Goal: Task Accomplishment & Management: Use online tool/utility

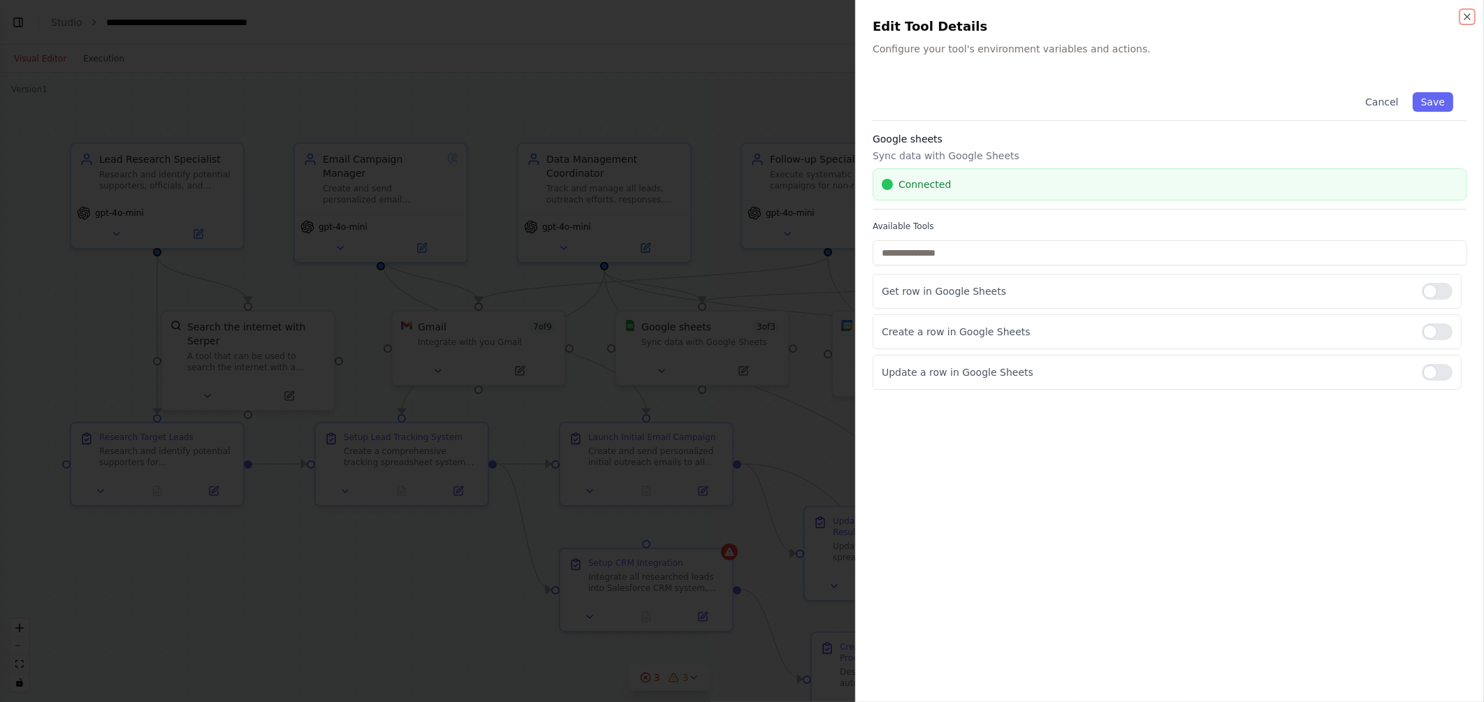
scroll to position [10596, 0]
click at [1465, 10] on div "Close Edit Tool Details Configure your tool's environment variables and actions…" at bounding box center [1169, 351] width 629 height 702
click at [1466, 11] on icon "button" at bounding box center [1467, 16] width 11 height 11
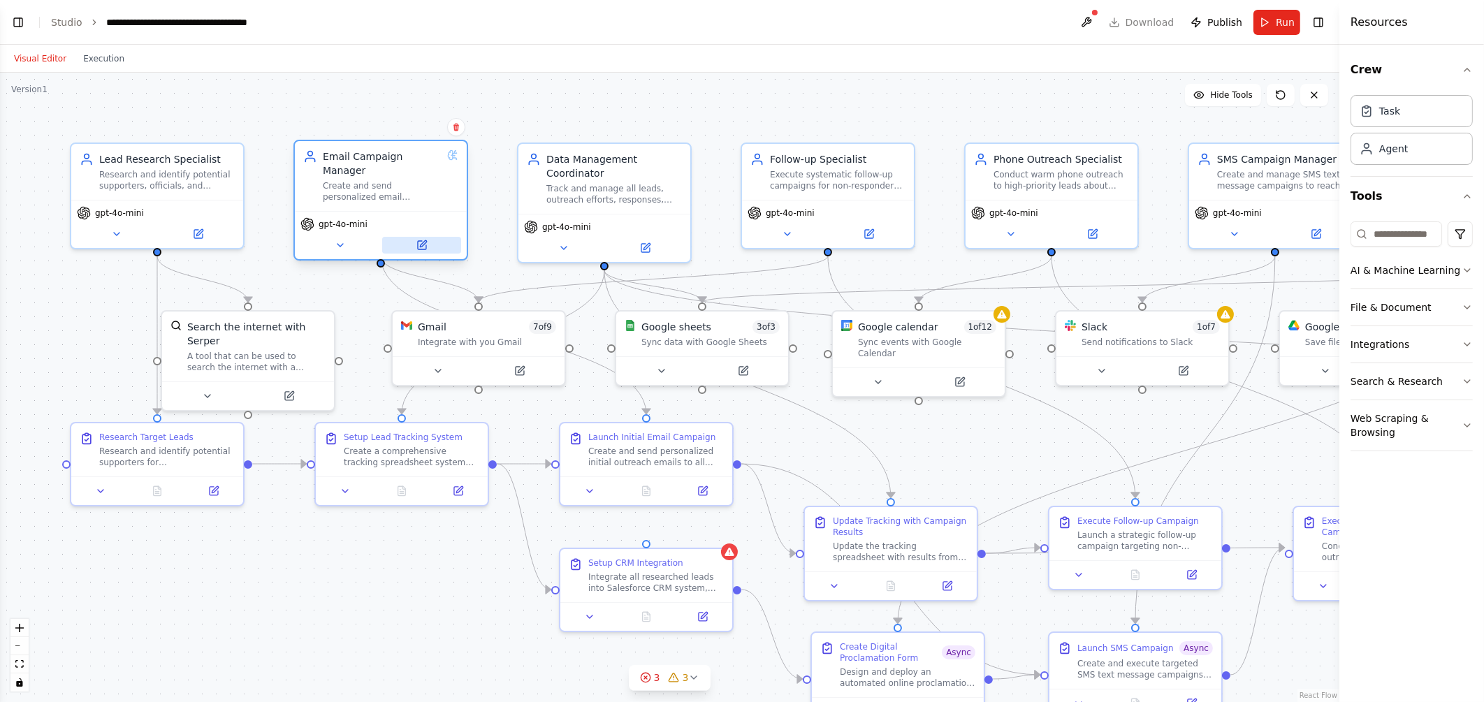
click at [423, 240] on icon at bounding box center [421, 245] width 11 height 11
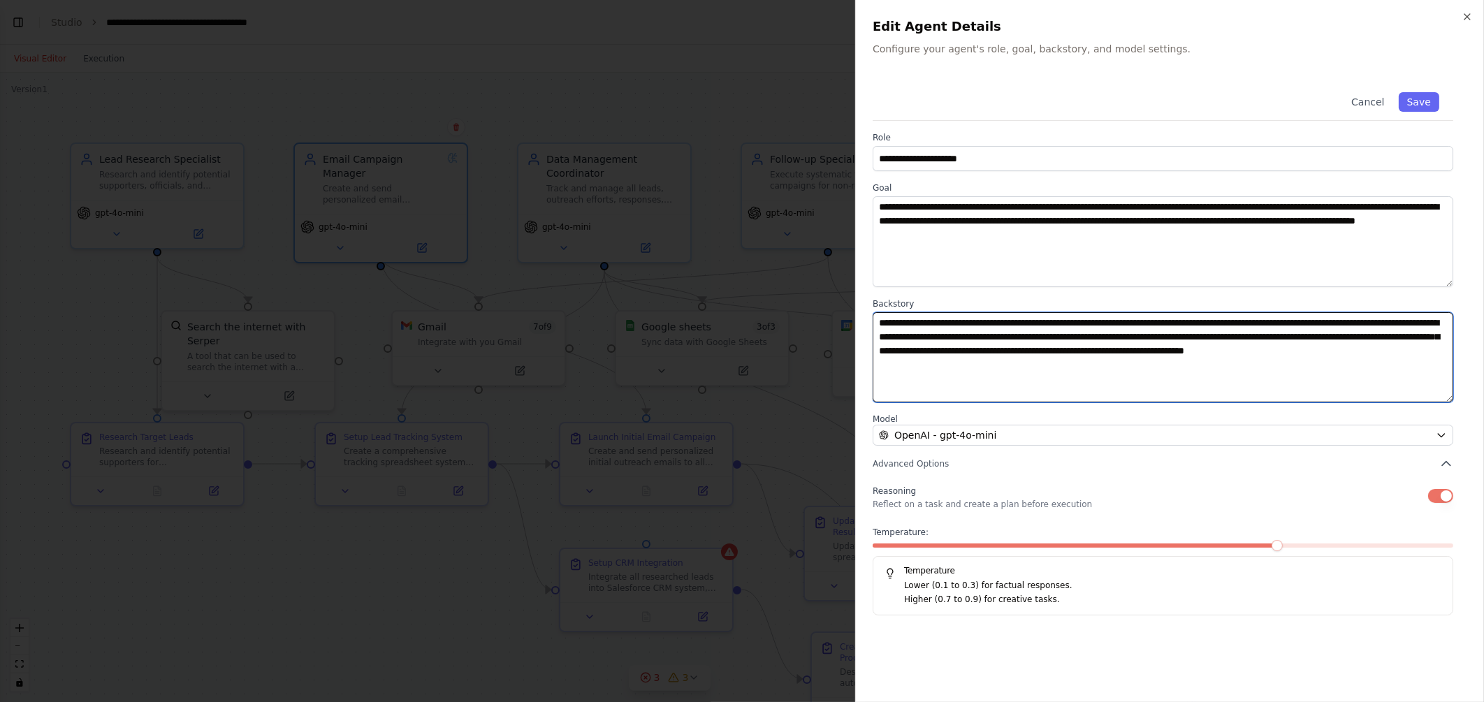
click at [1022, 381] on textarea "**********" at bounding box center [1163, 357] width 581 height 91
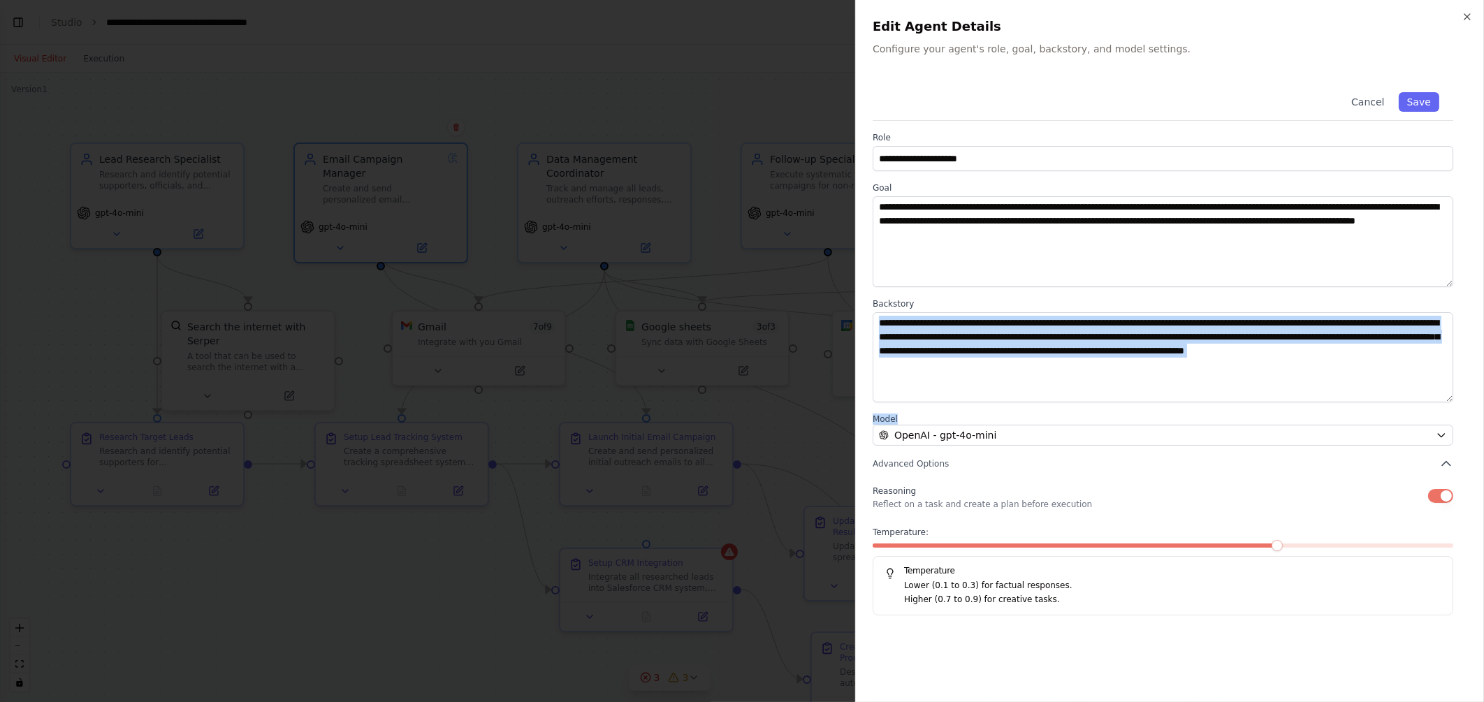
drag, startPoint x: 1002, startPoint y: 402, endPoint x: 980, endPoint y: 382, distance: 30.7
click at [980, 382] on div "**********" at bounding box center [1170, 346] width 595 height 537
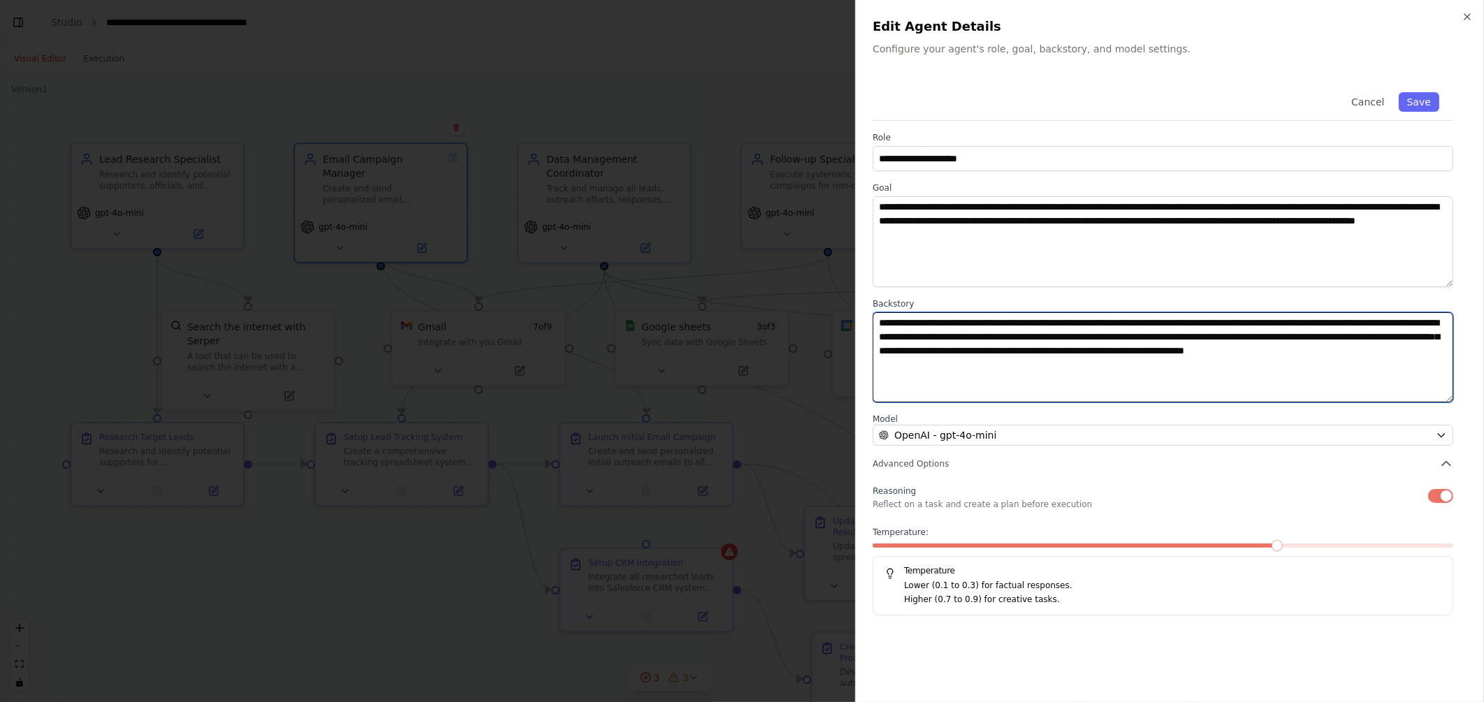
click at [980, 382] on textarea "**********" at bounding box center [1163, 357] width 581 height 91
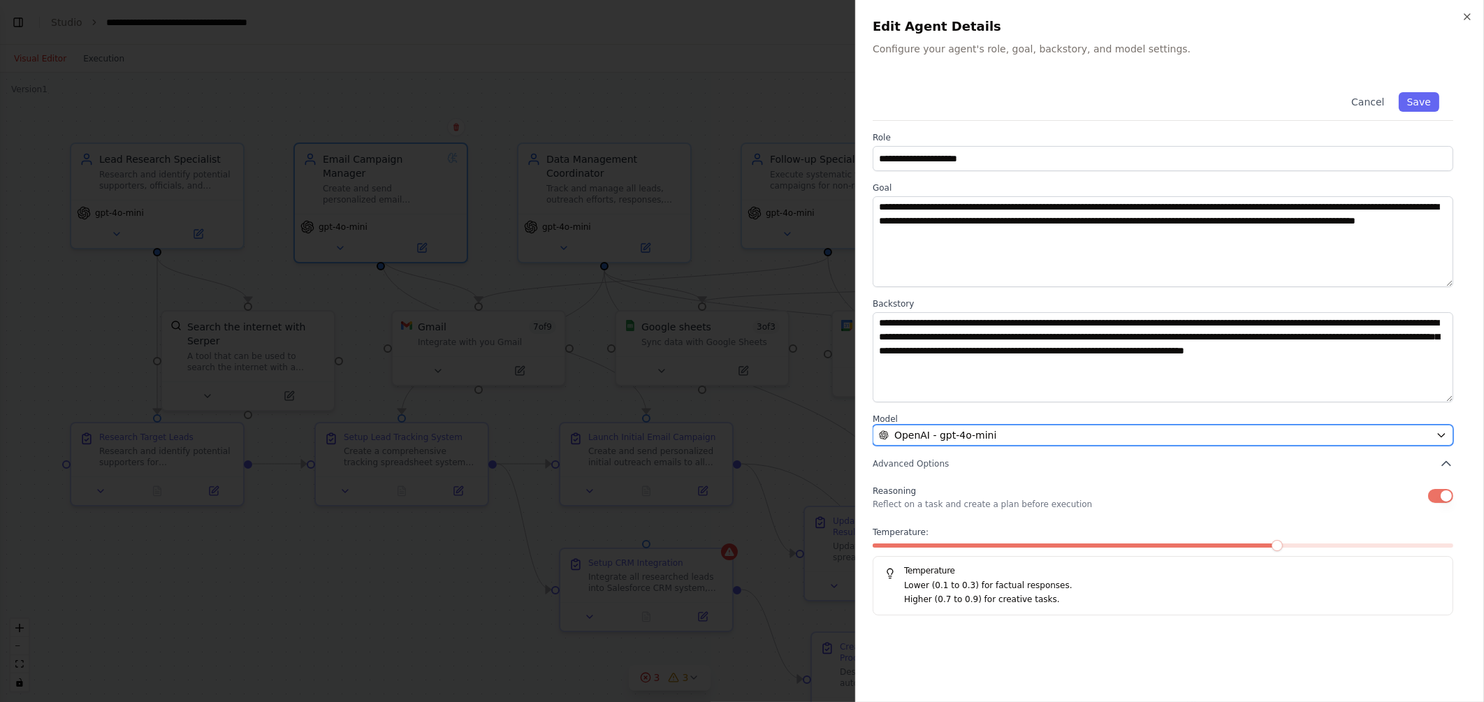
click at [1182, 435] on div "OpenAI - gpt-4o-mini" at bounding box center [1154, 435] width 551 height 14
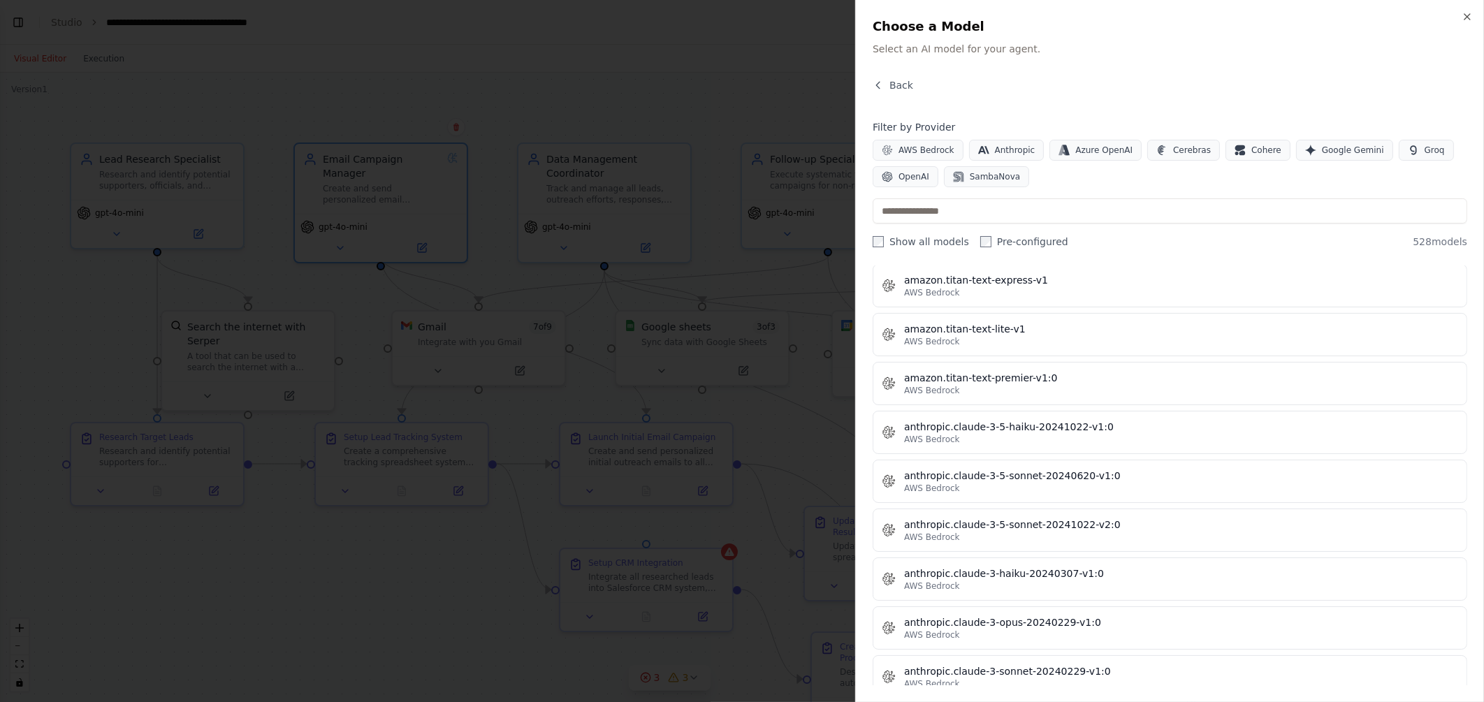
scroll to position [0, 0]
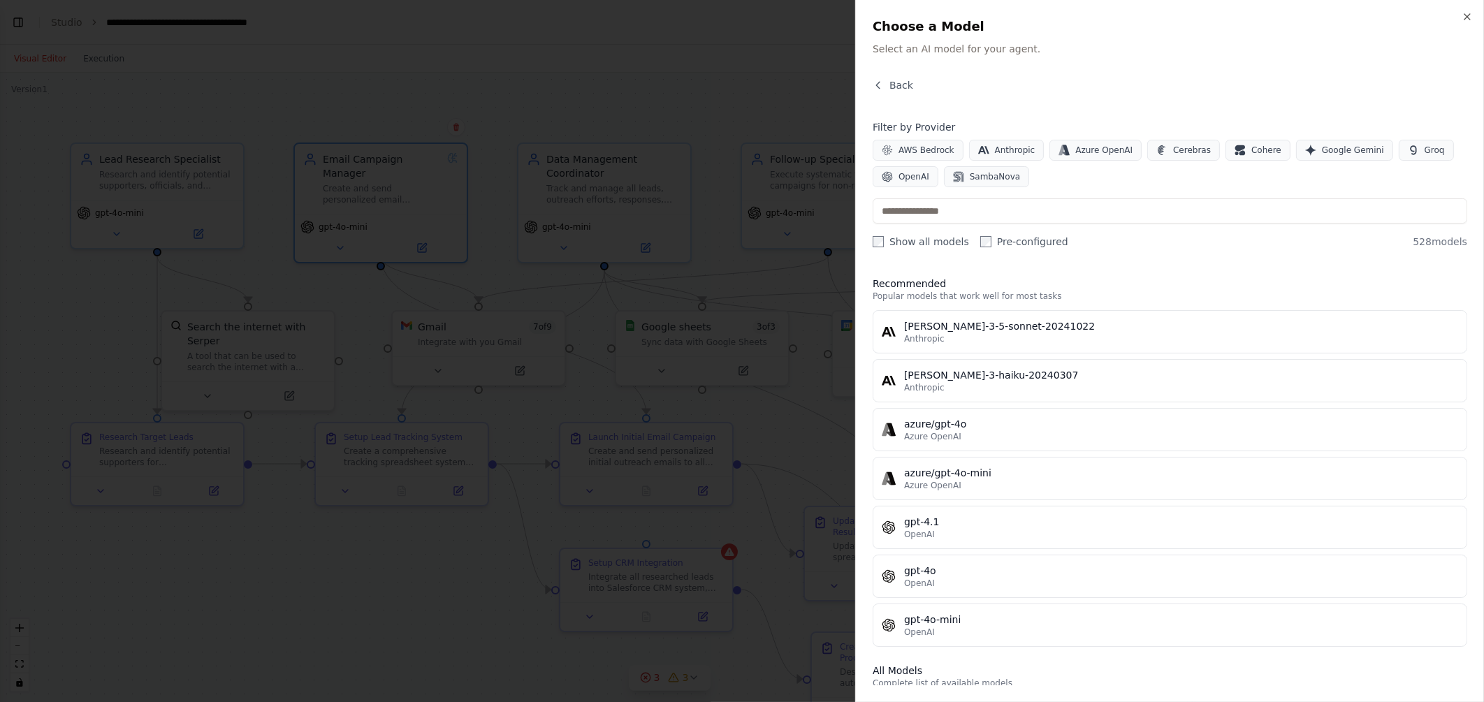
click at [475, 92] on div at bounding box center [742, 351] width 1484 height 702
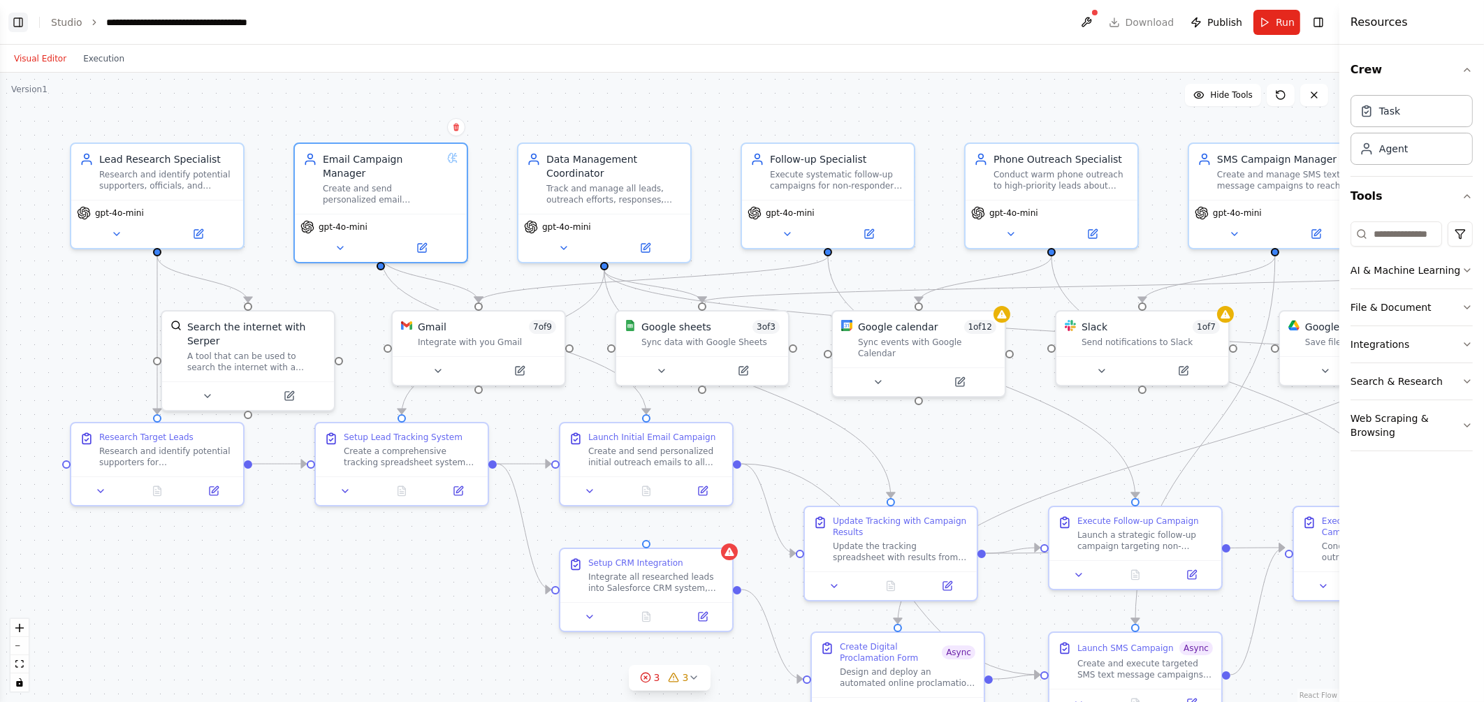
click at [21, 26] on button "Toggle Left Sidebar" at bounding box center [18, 23] width 20 height 20
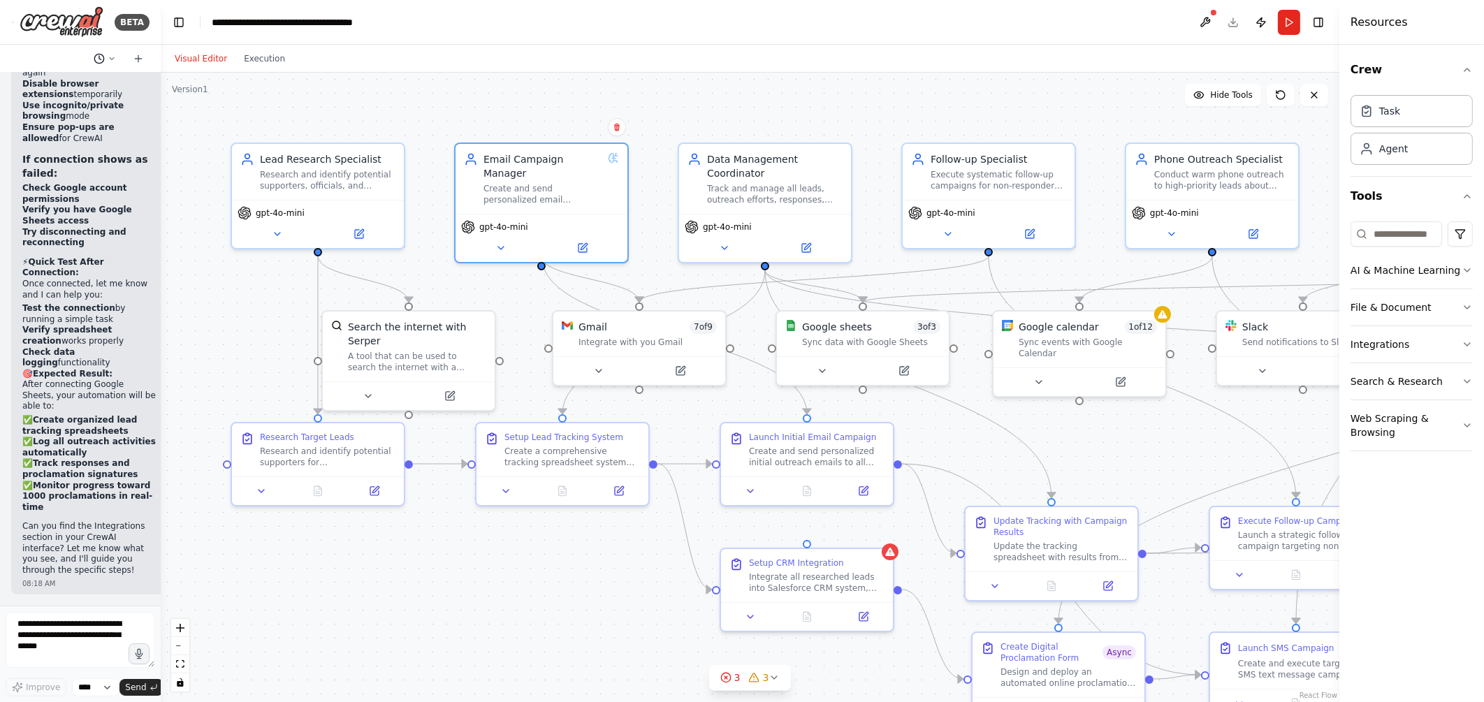
click at [108, 57] on icon at bounding box center [112, 59] width 8 height 8
click at [267, 87] on div ".deletable-edge-delete-btn { width: 20px; height: 20px; border: 0px solid #ffff…" at bounding box center [750, 388] width 1179 height 630
click at [12, 22] on div at bounding box center [80, 351] width 161 height 702
click at [13, 21] on icon at bounding box center [13, 21] width 1 height 1
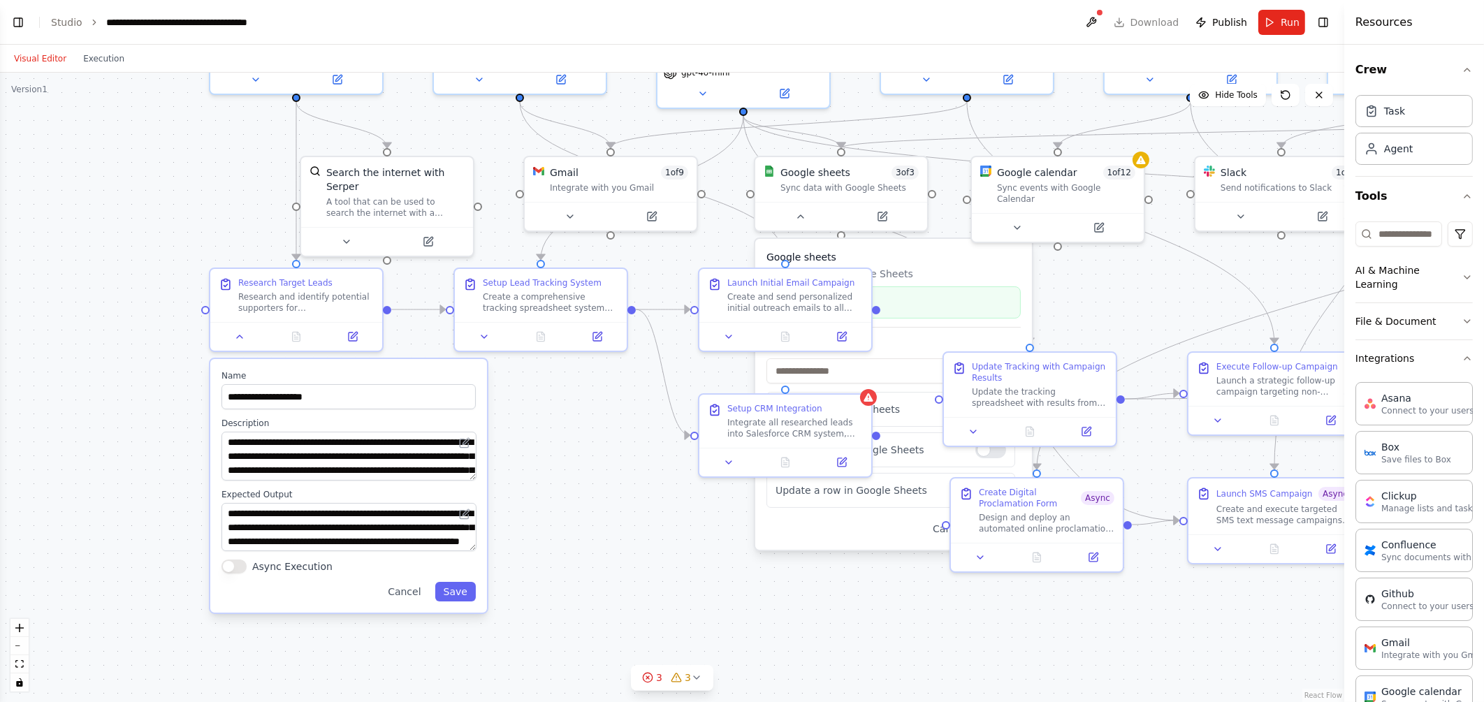
scroll to position [342, 0]
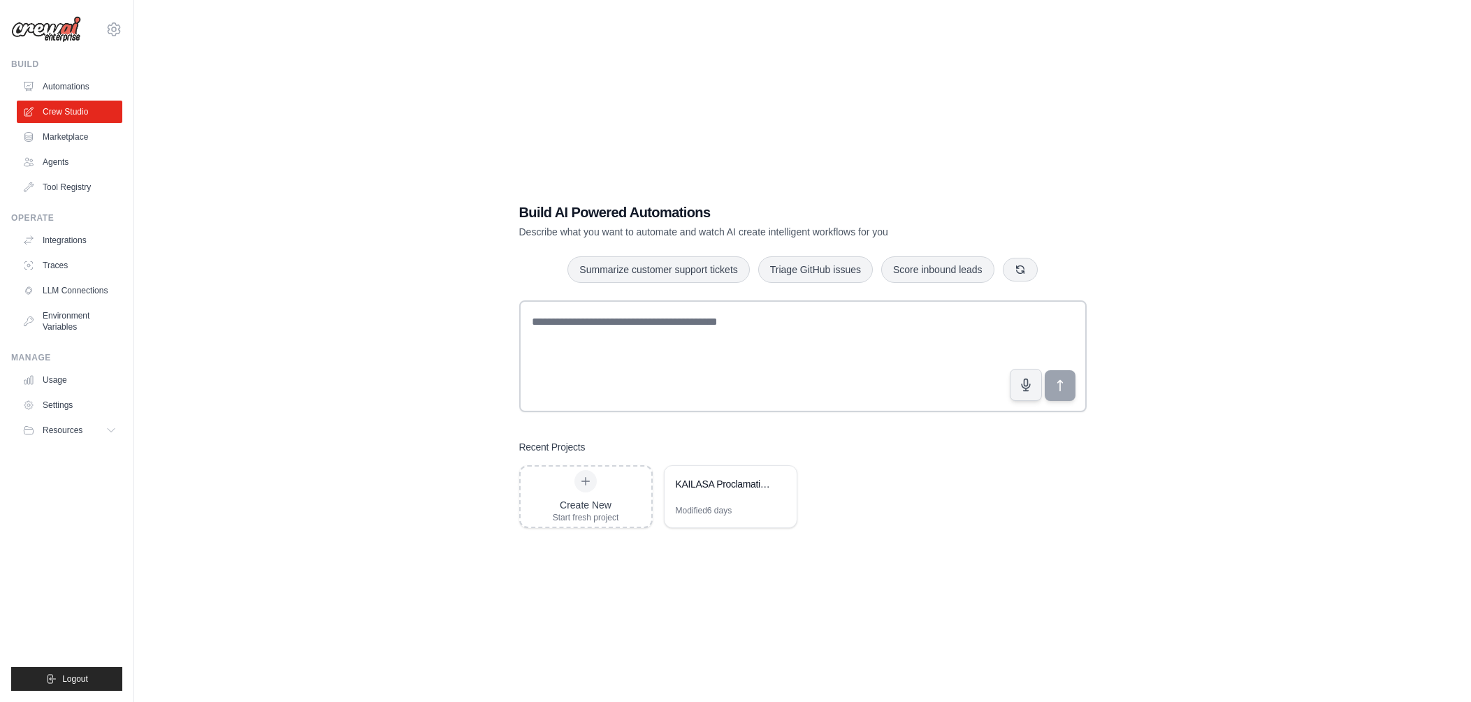
click at [1226, 242] on div "Build AI Powered Automations Describe what you want to automate and watch AI cr…" at bounding box center [803, 365] width 1292 height 702
click at [1330, 317] on div "Build AI Powered Automations Describe what you want to automate and watch AI cr…" at bounding box center [803, 365] width 1292 height 702
click at [688, 477] on div "KAILASA Proclamation Campaign Automation" at bounding box center [724, 484] width 96 height 14
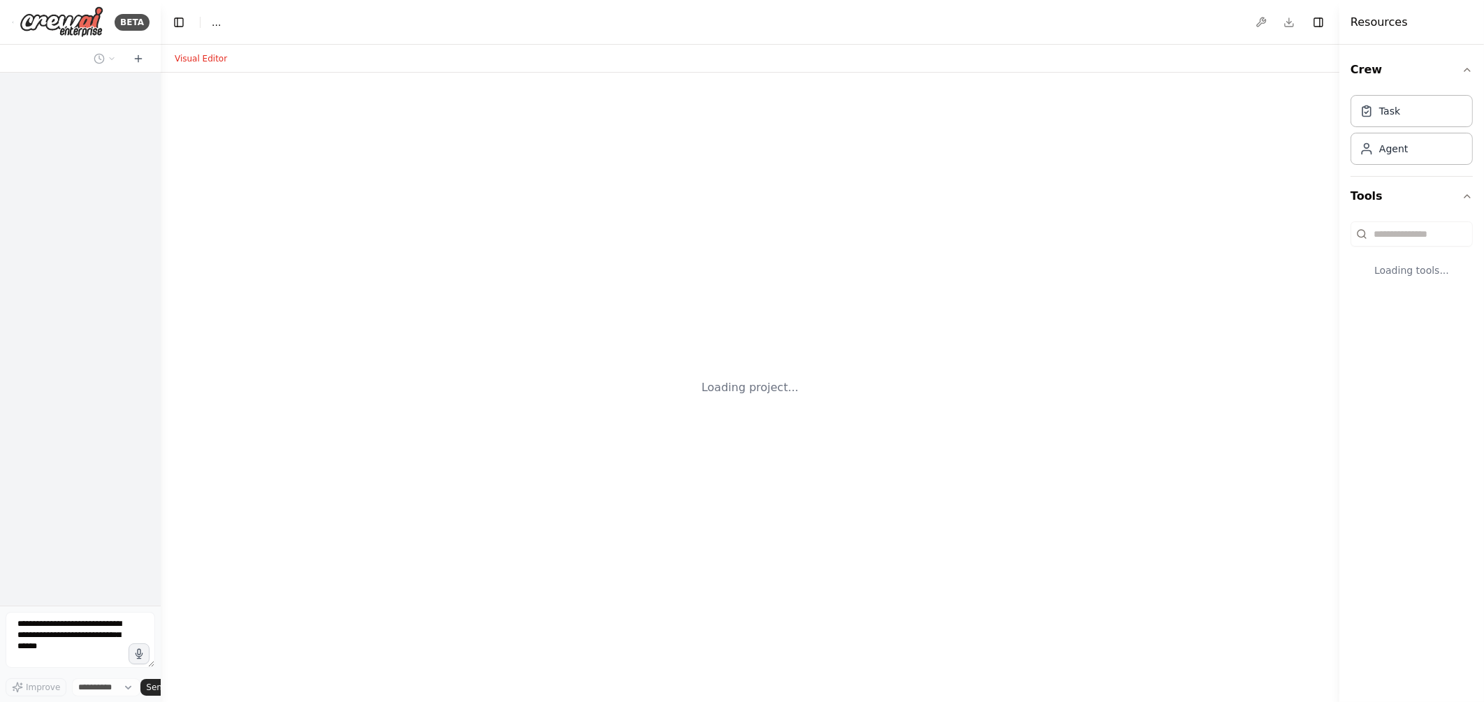
select select "****"
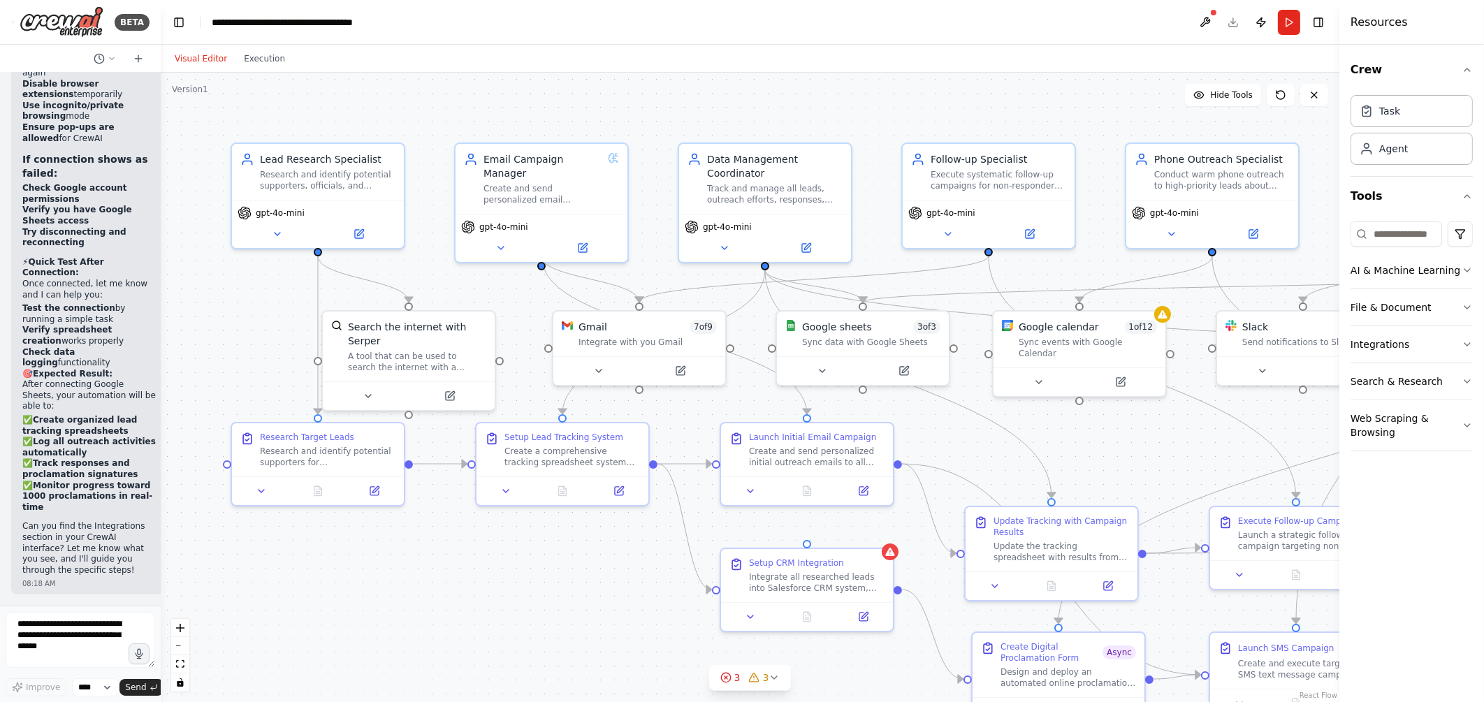
scroll to position [10596, 0]
click at [505, 240] on icon at bounding box center [500, 245] width 11 height 11
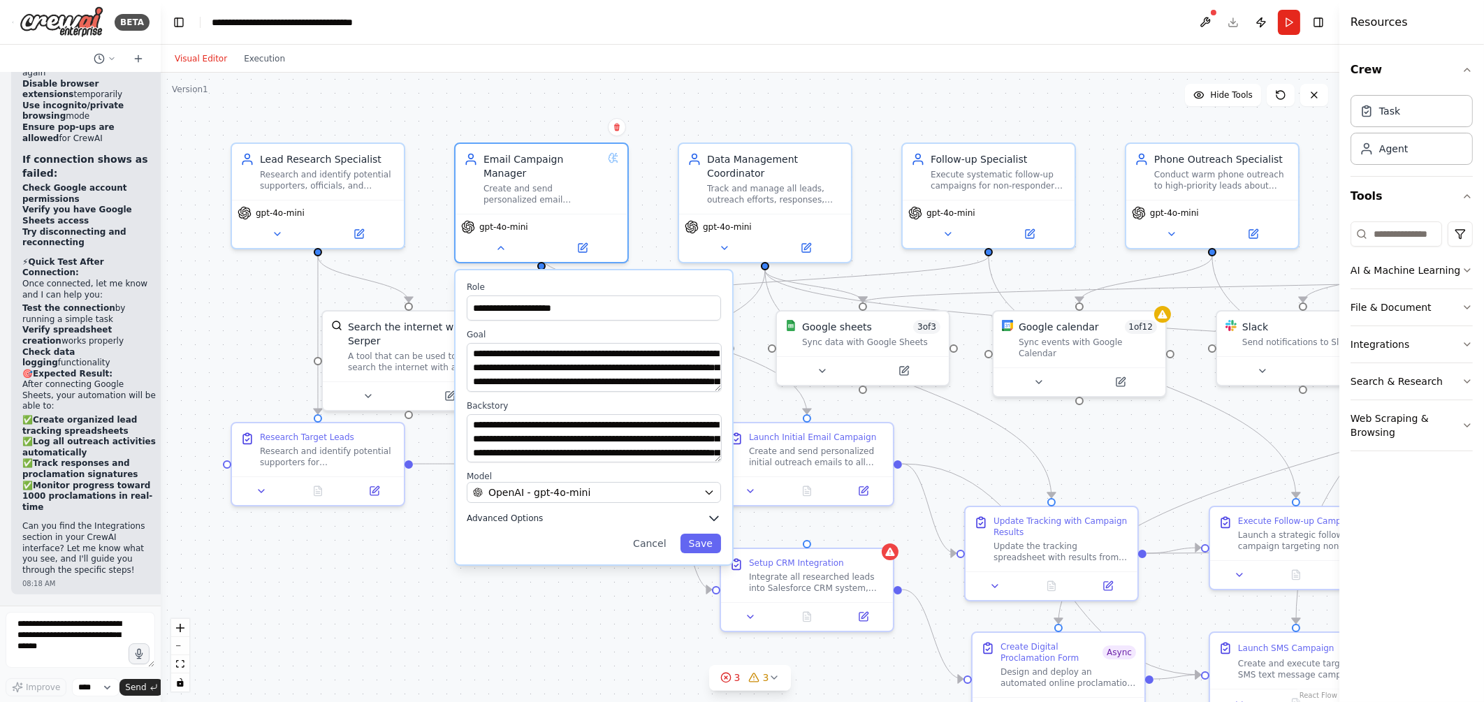
click at [711, 511] on icon "button" at bounding box center [714, 518] width 14 height 14
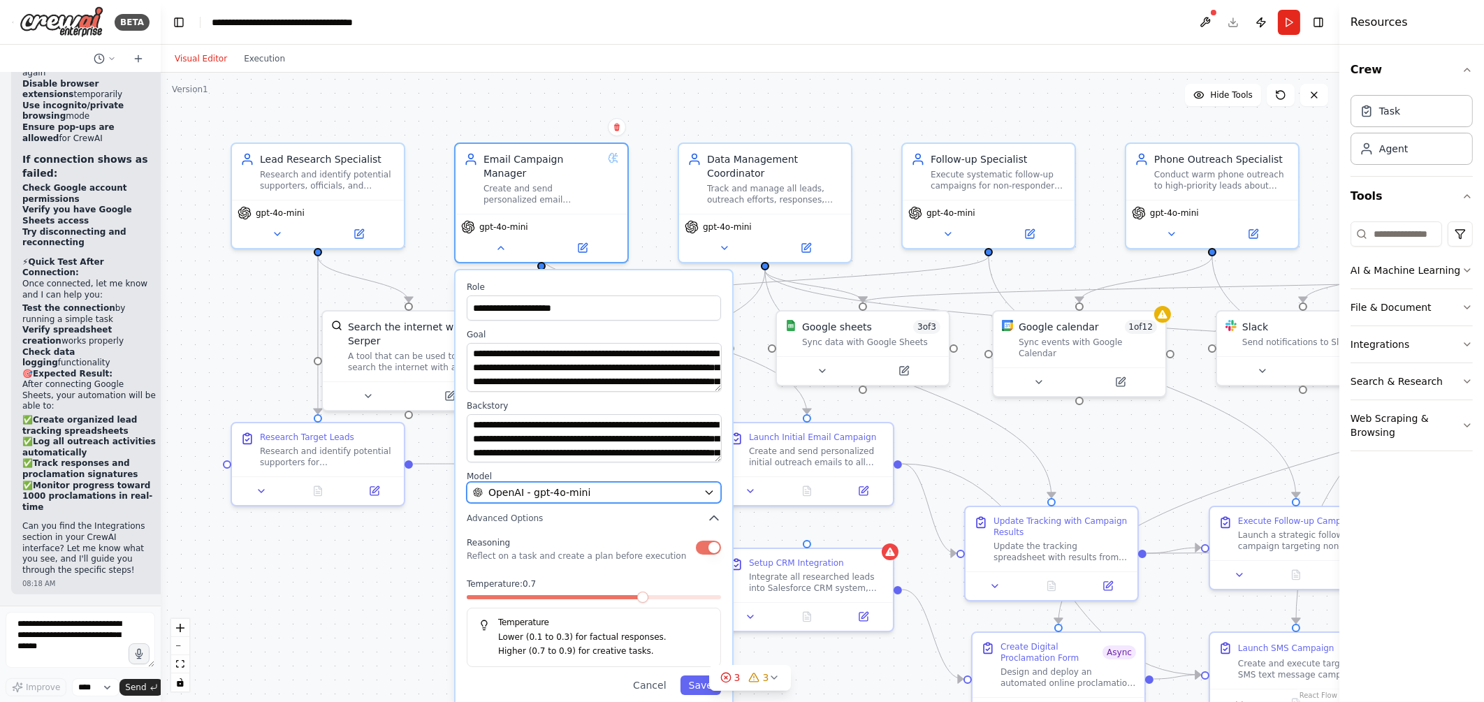
click at [660, 486] on button "OpenAI - gpt-4o-mini" at bounding box center [594, 492] width 254 height 21
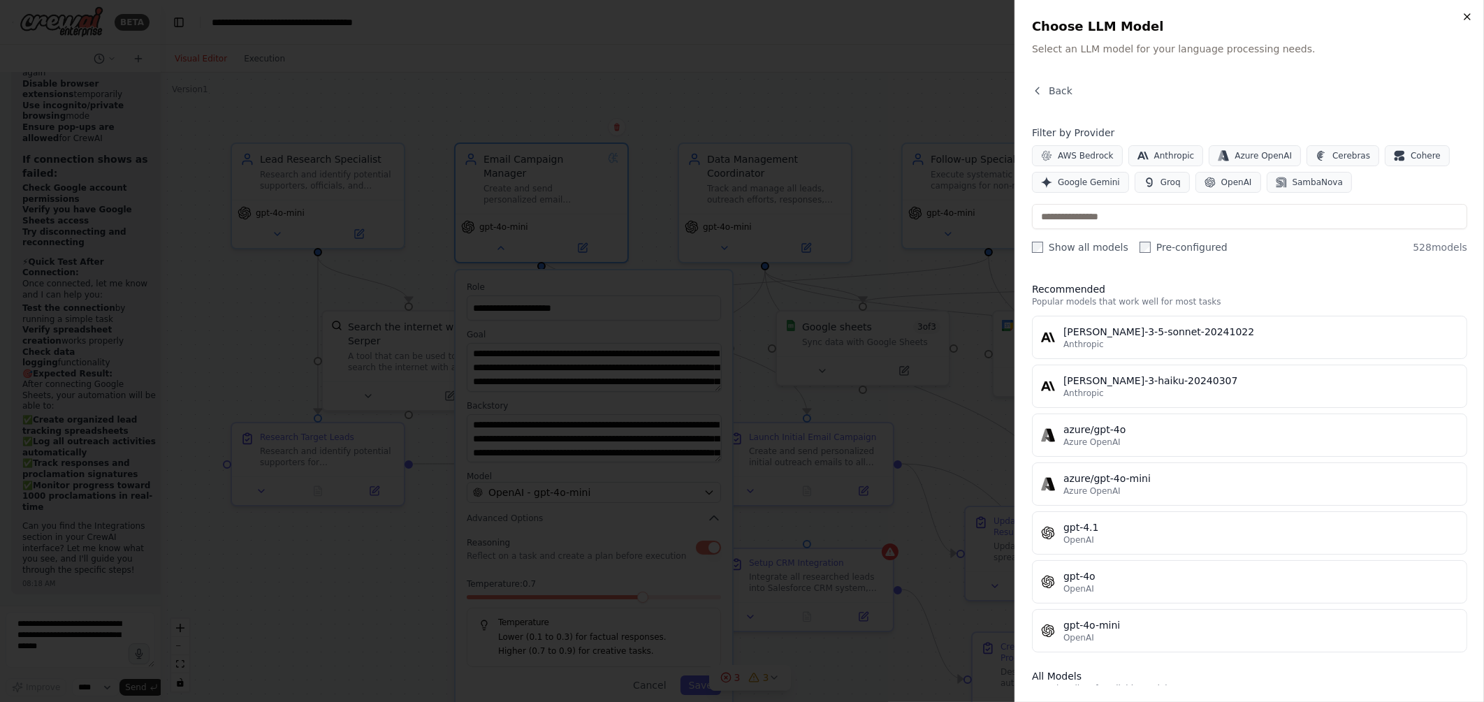
click at [1462, 13] on icon "button" at bounding box center [1467, 16] width 11 height 11
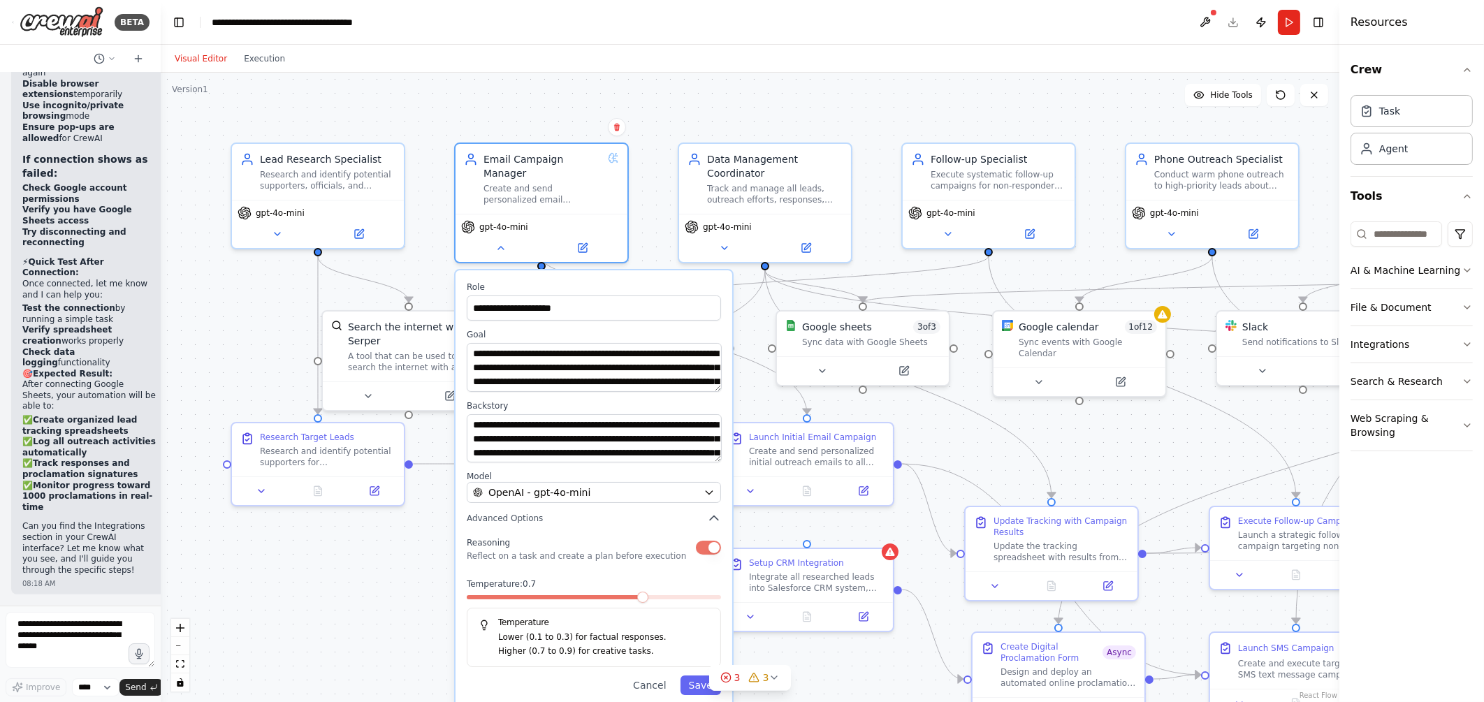
click at [987, 82] on div ".deletable-edge-delete-btn { width: 20px; height: 20px; border: 0px solid #ffff…" at bounding box center [750, 388] width 1179 height 630
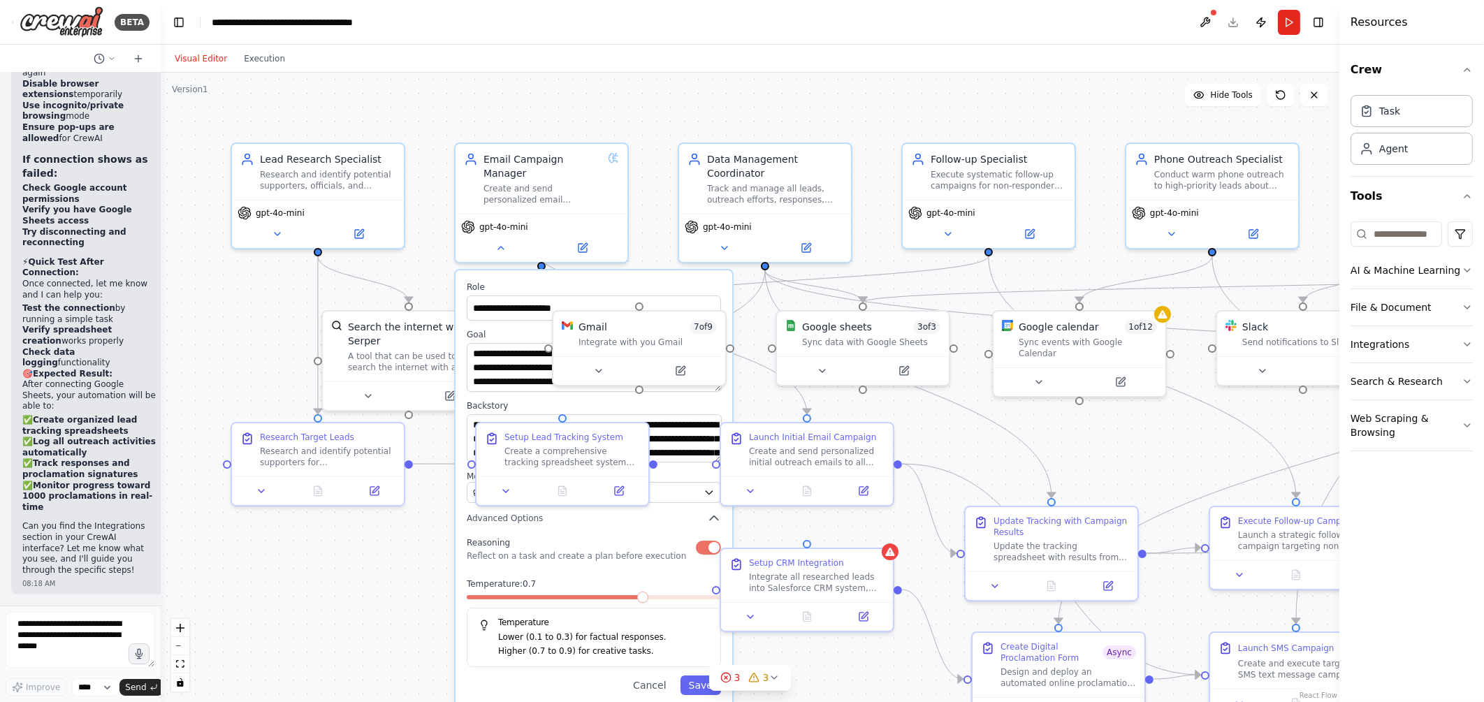
click at [987, 82] on div ".deletable-edge-delete-btn { width: 20px; height: 20px; border: 0px solid #ffff…" at bounding box center [750, 388] width 1179 height 630
click at [328, 591] on div ".deletable-edge-delete-btn { width: 20px; height: 20px; border: 0px solid #ffff…" at bounding box center [750, 388] width 1179 height 630
click at [651, 676] on button "Cancel" at bounding box center [650, 686] width 50 height 20
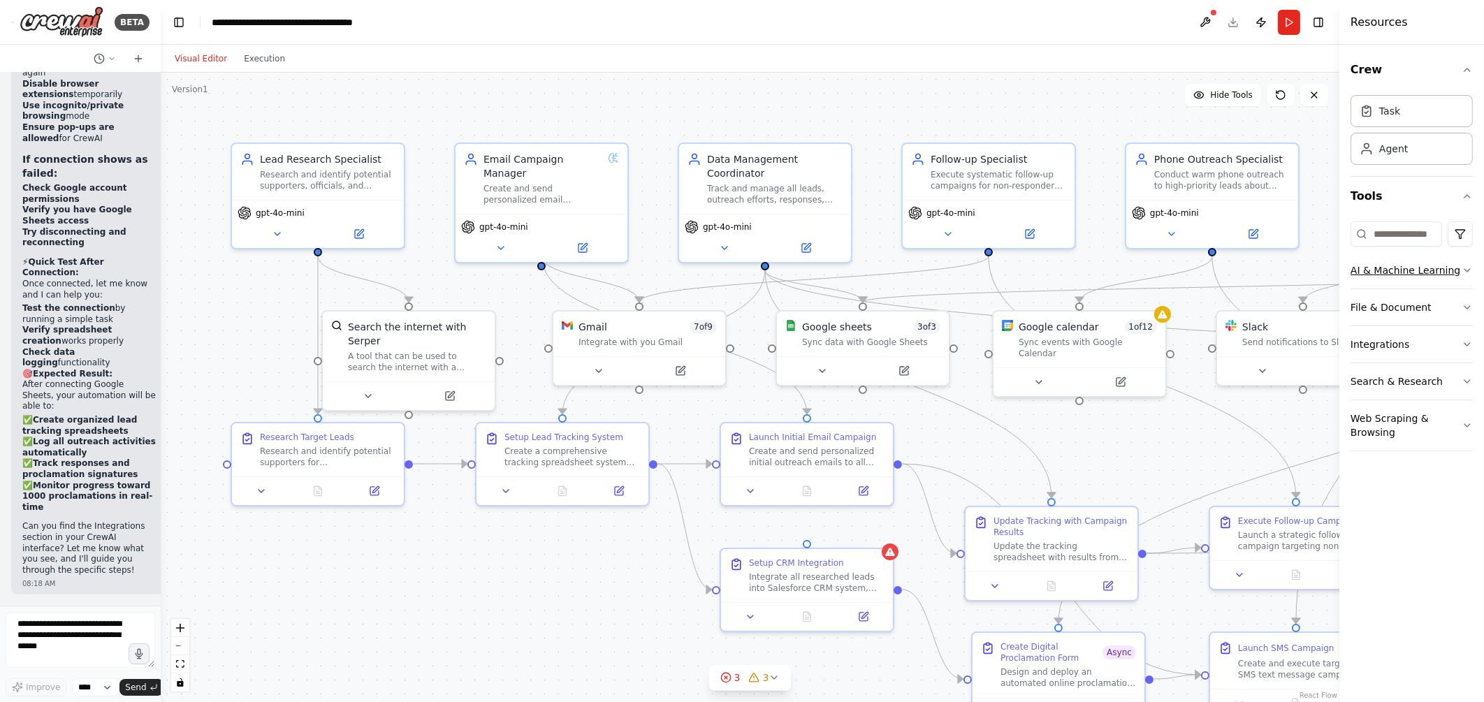
click at [1469, 272] on icon "button" at bounding box center [1467, 270] width 11 height 11
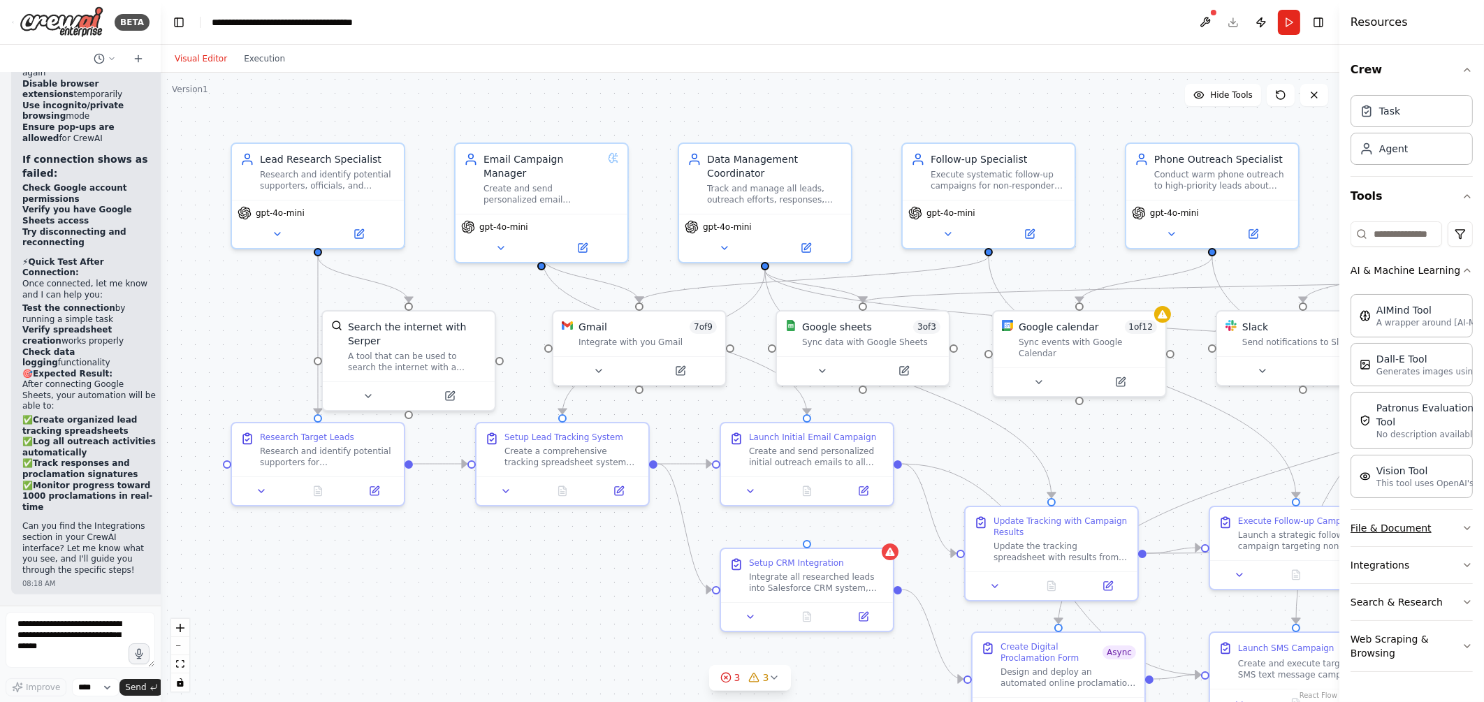
click at [1470, 527] on icon "button" at bounding box center [1468, 528] width 6 height 3
click at [683, 368] on icon at bounding box center [680, 368] width 8 height 8
click at [1394, 147] on div "Agent" at bounding box center [1393, 148] width 29 height 14
click at [600, 368] on icon at bounding box center [598, 368] width 11 height 11
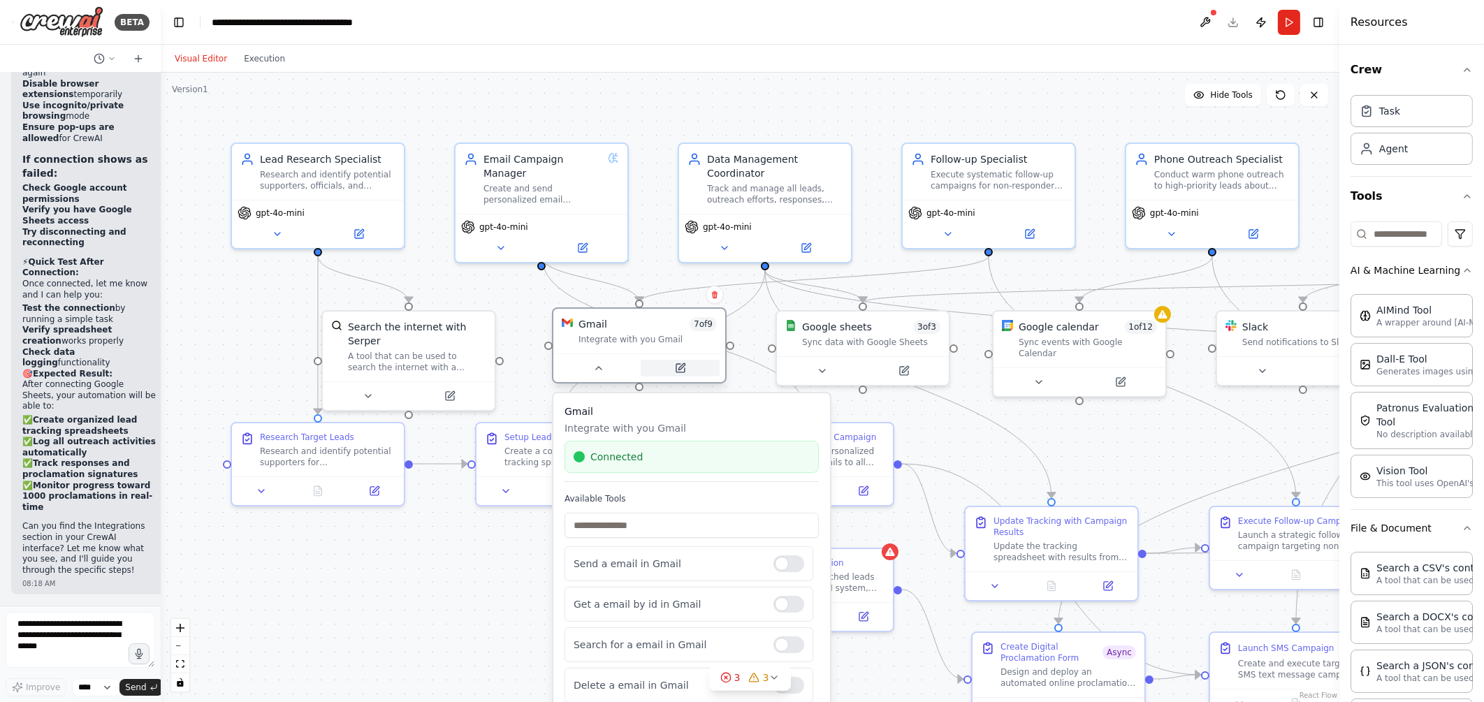
click at [683, 366] on icon at bounding box center [681, 366] width 6 height 6
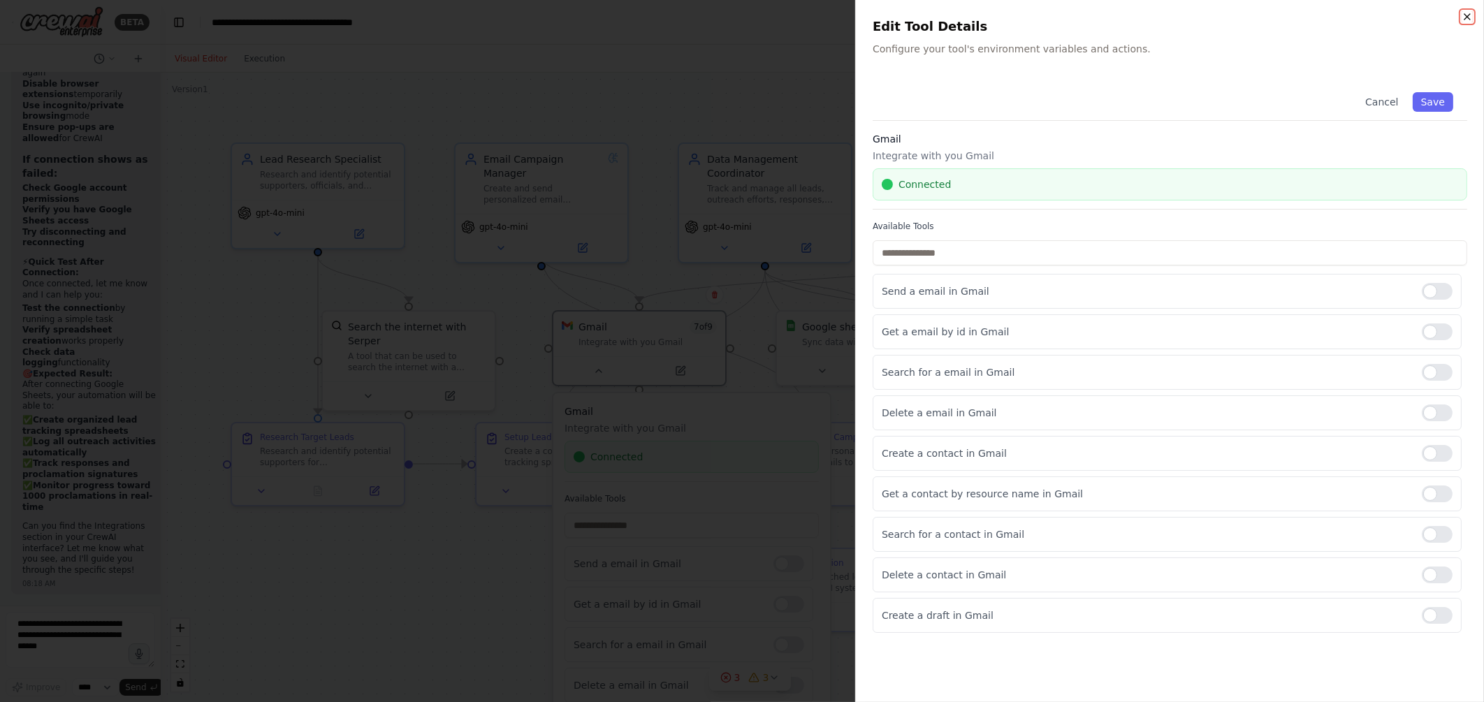
click at [1464, 21] on icon "button" at bounding box center [1467, 16] width 11 height 11
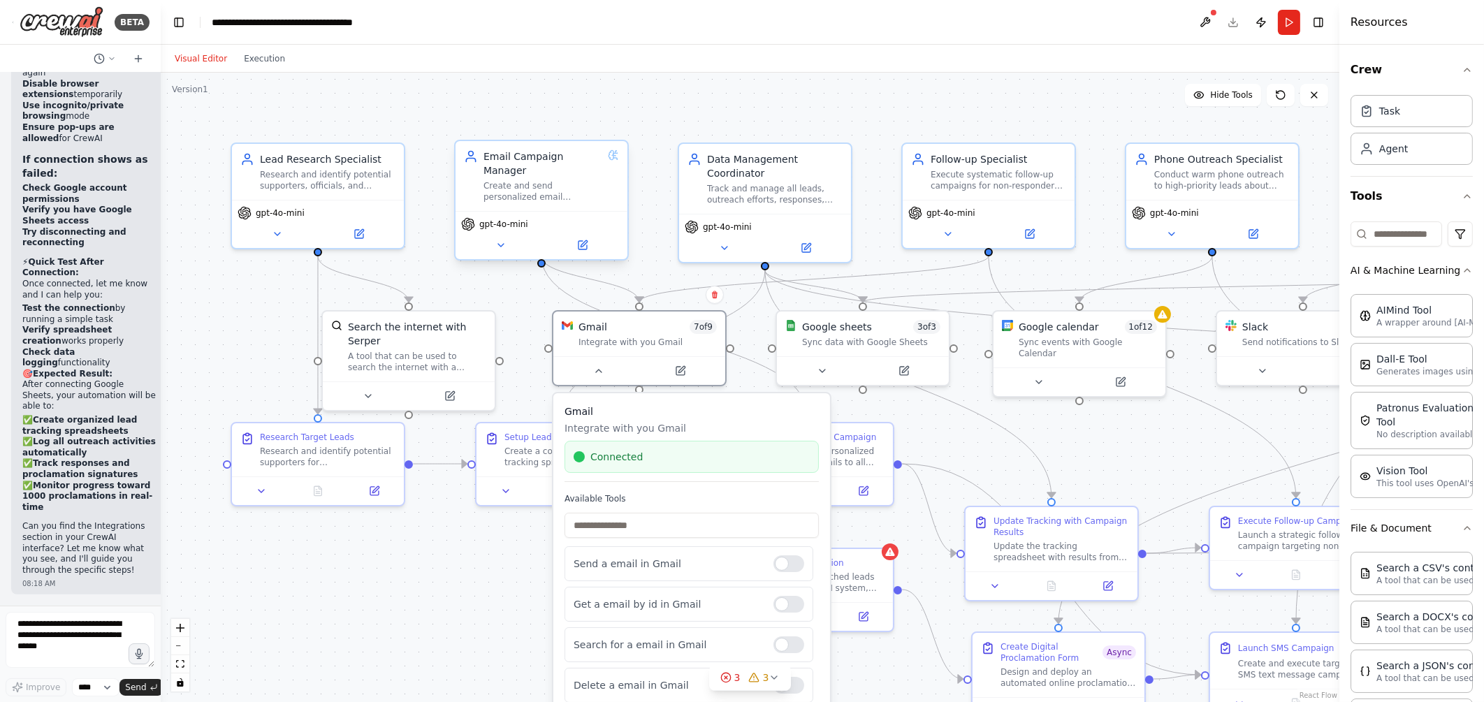
click at [523, 161] on div "Email Campaign Manager" at bounding box center [543, 164] width 119 height 28
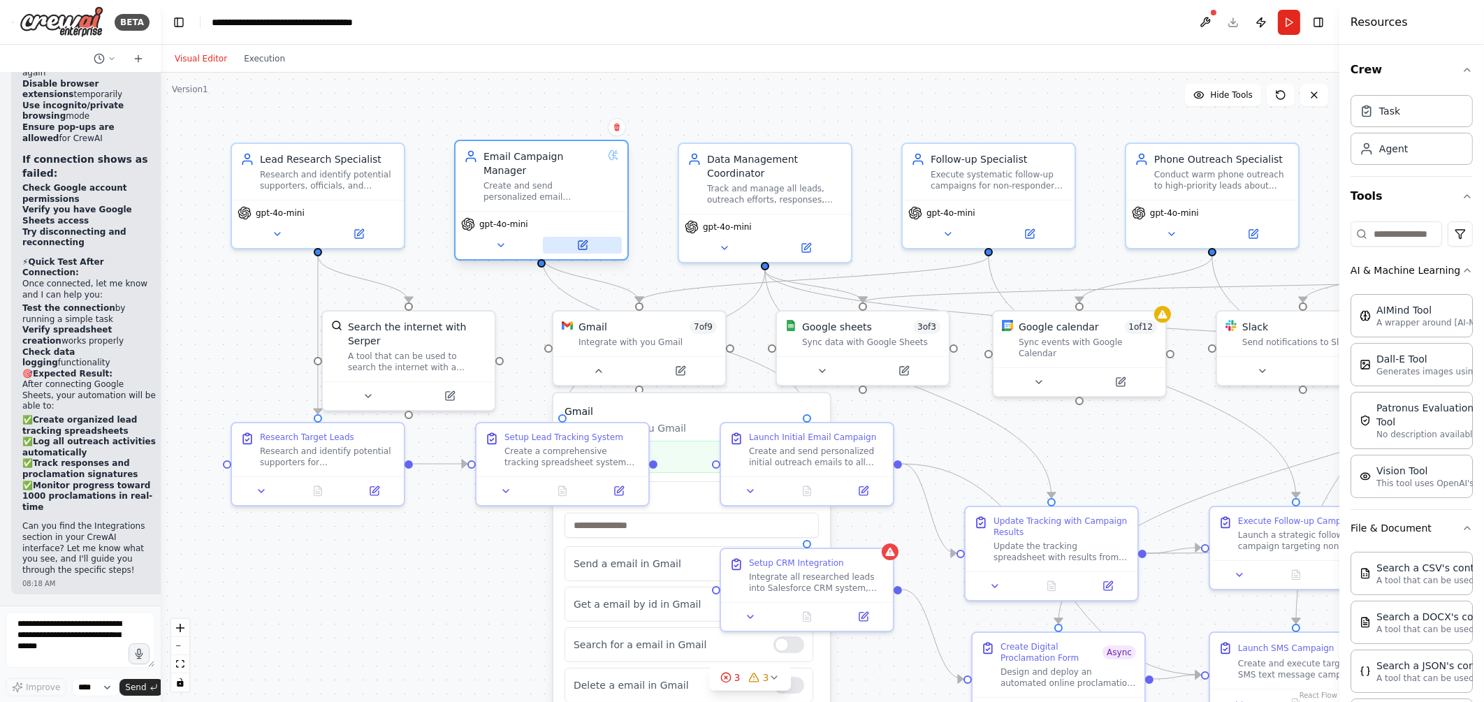
click at [586, 241] on icon at bounding box center [583, 245] width 8 height 8
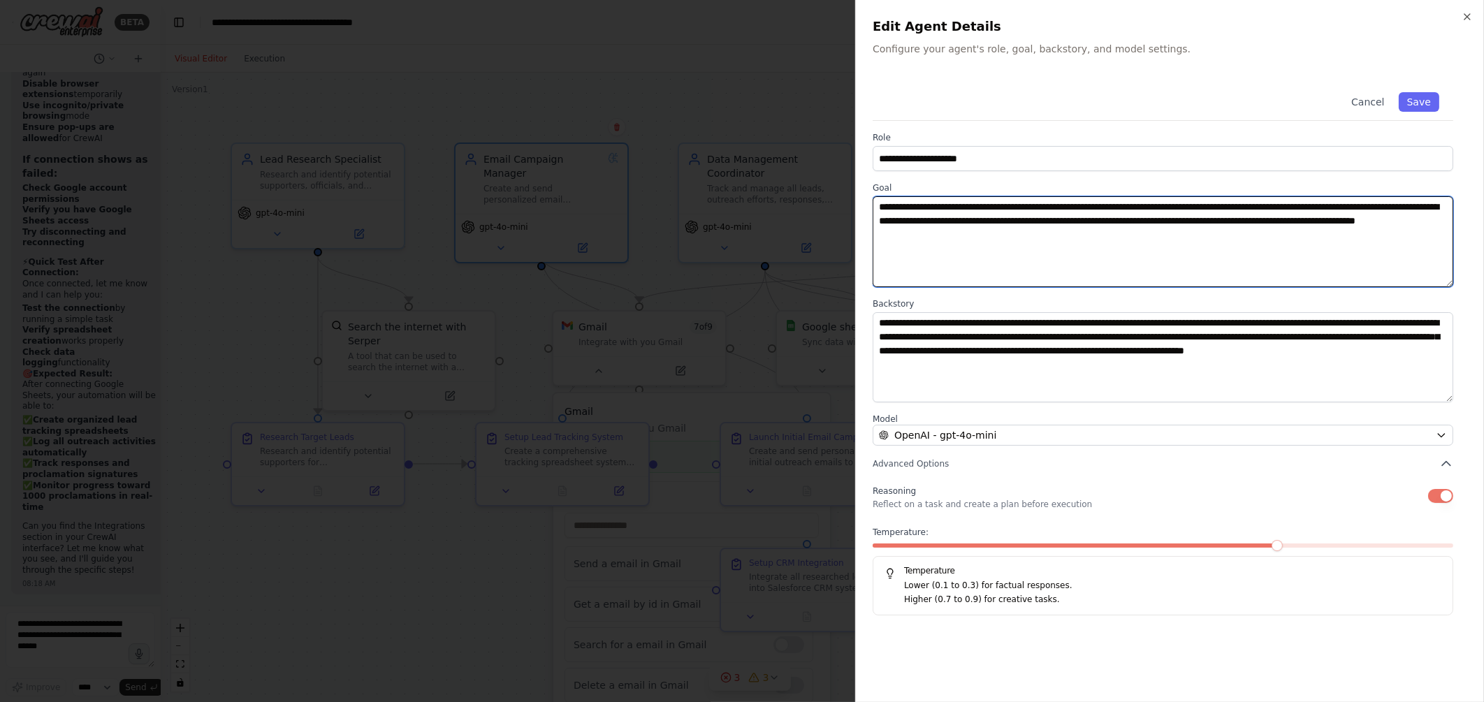
click at [1035, 284] on textarea "**********" at bounding box center [1163, 241] width 581 height 91
click at [1181, 232] on textarea "**********" at bounding box center [1163, 241] width 581 height 91
click at [1034, 232] on textarea "**********" at bounding box center [1163, 241] width 581 height 91
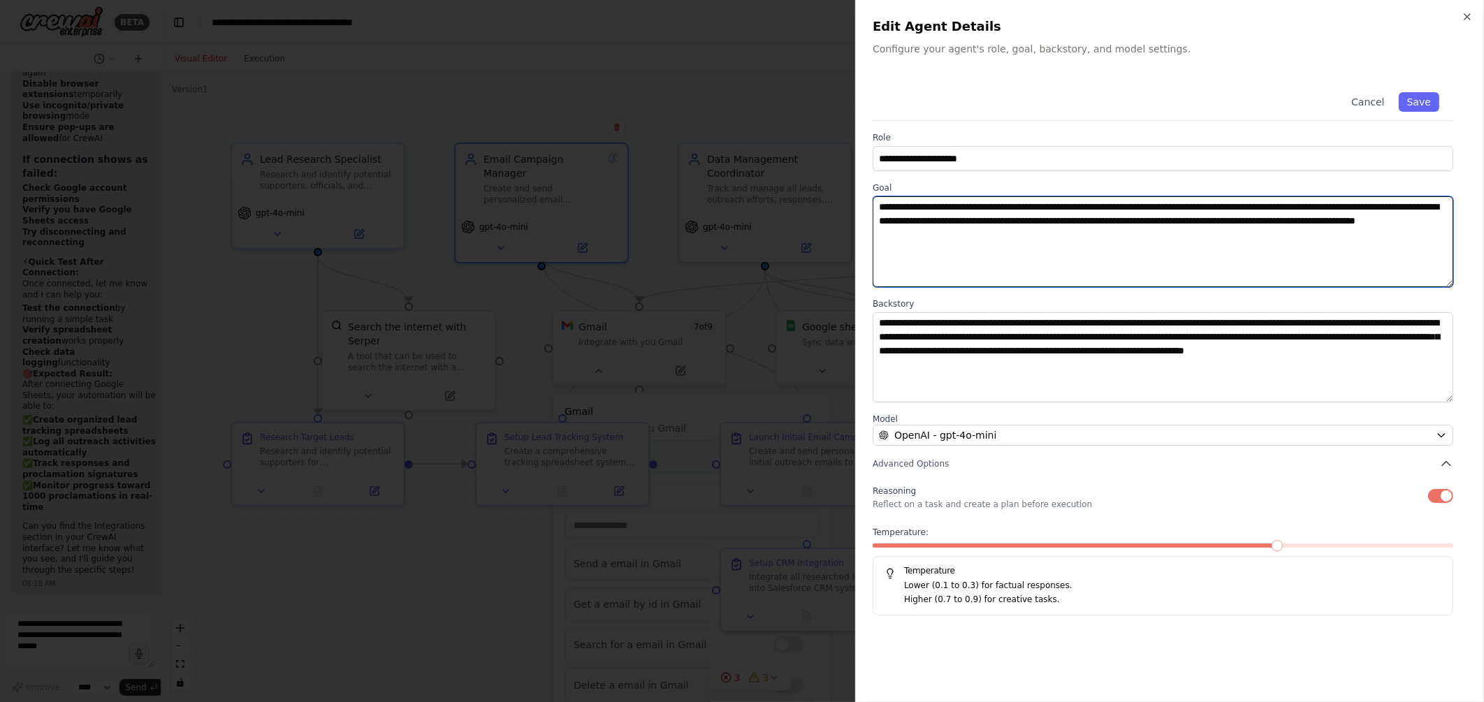
paste textarea
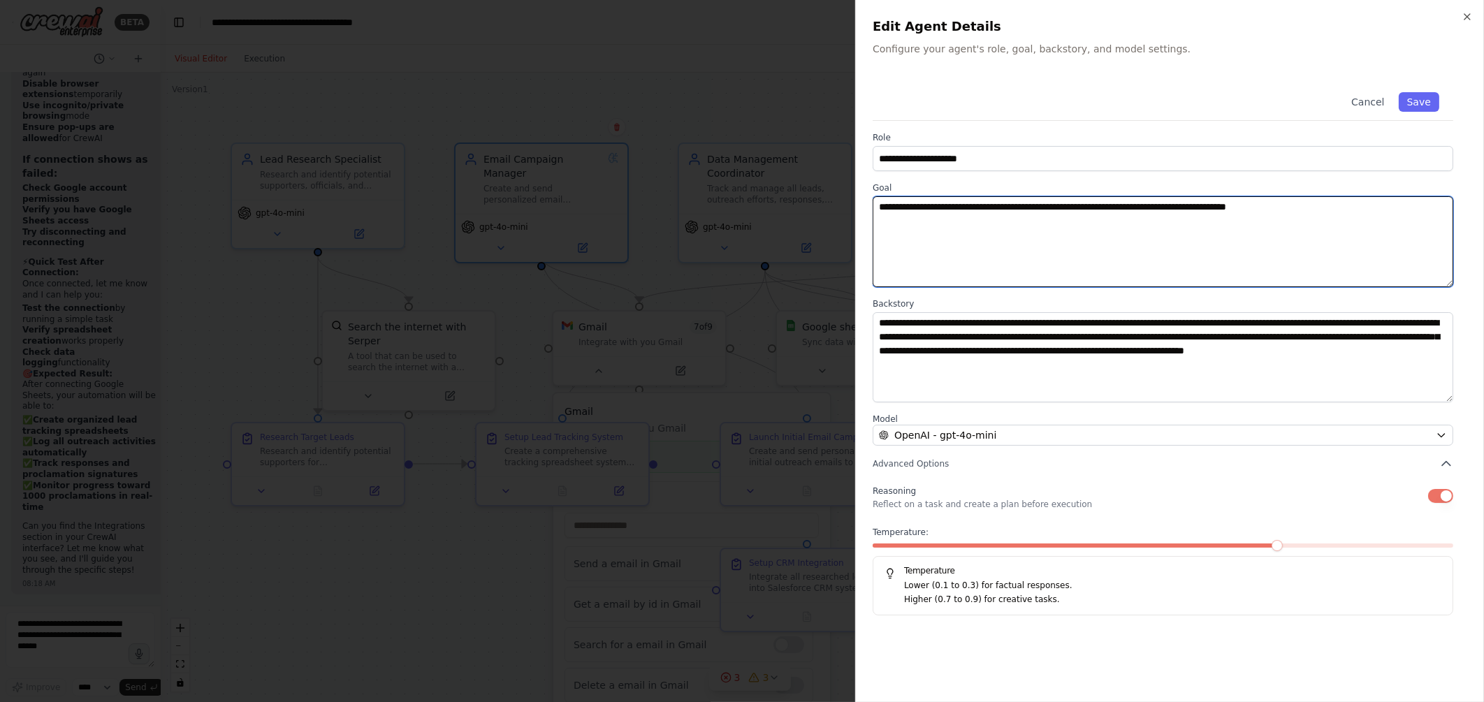
paste textarea "**********"
type textarea "**********"
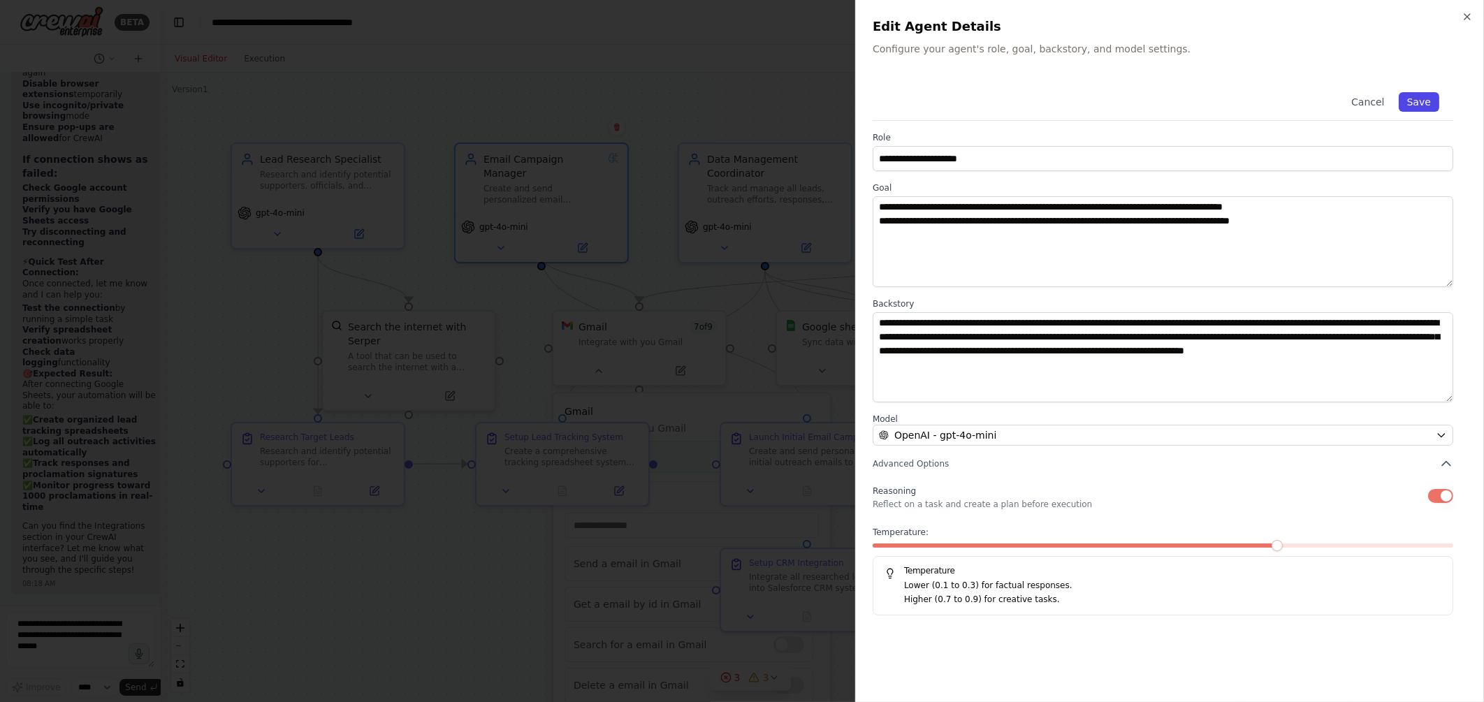
click at [1422, 101] on button "Save" at bounding box center [1419, 102] width 41 height 20
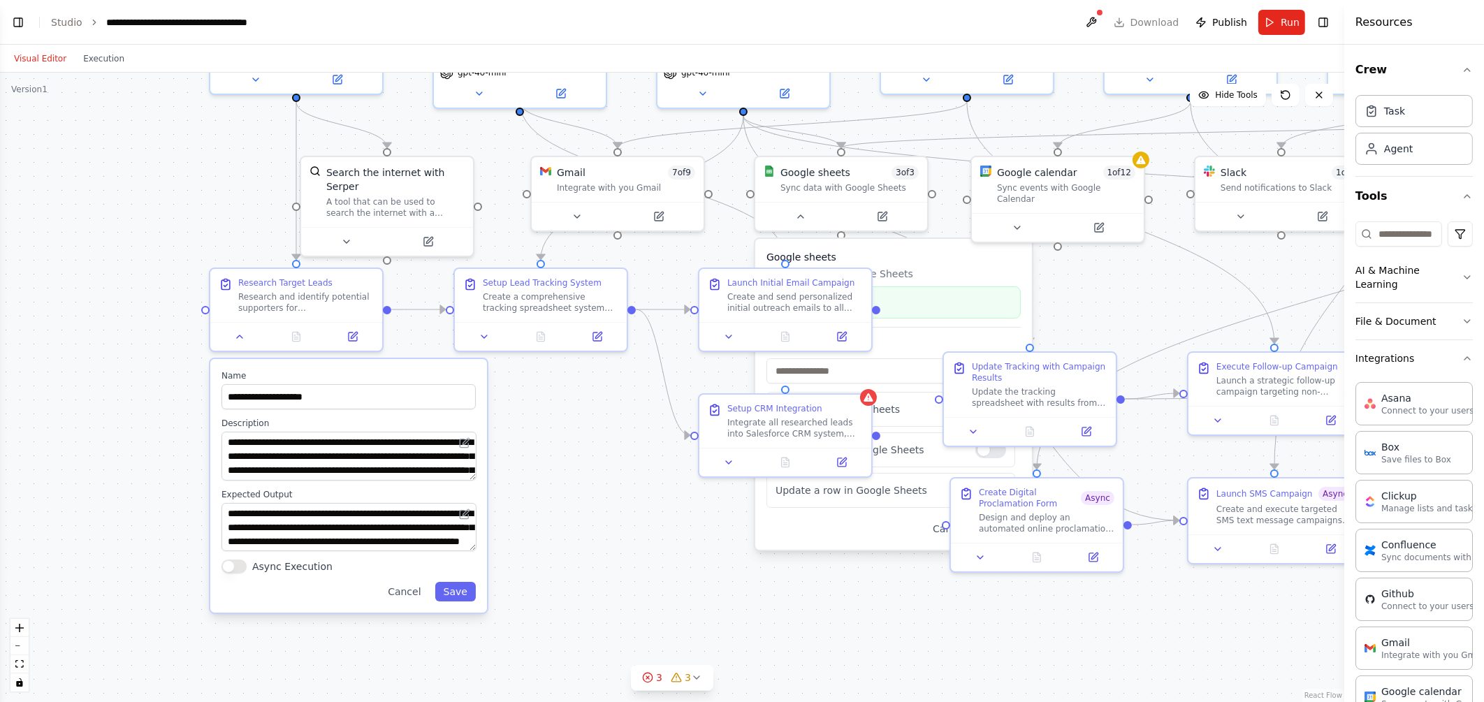
scroll to position [342, 0]
